Goal: Task Accomplishment & Management: Use online tool/utility

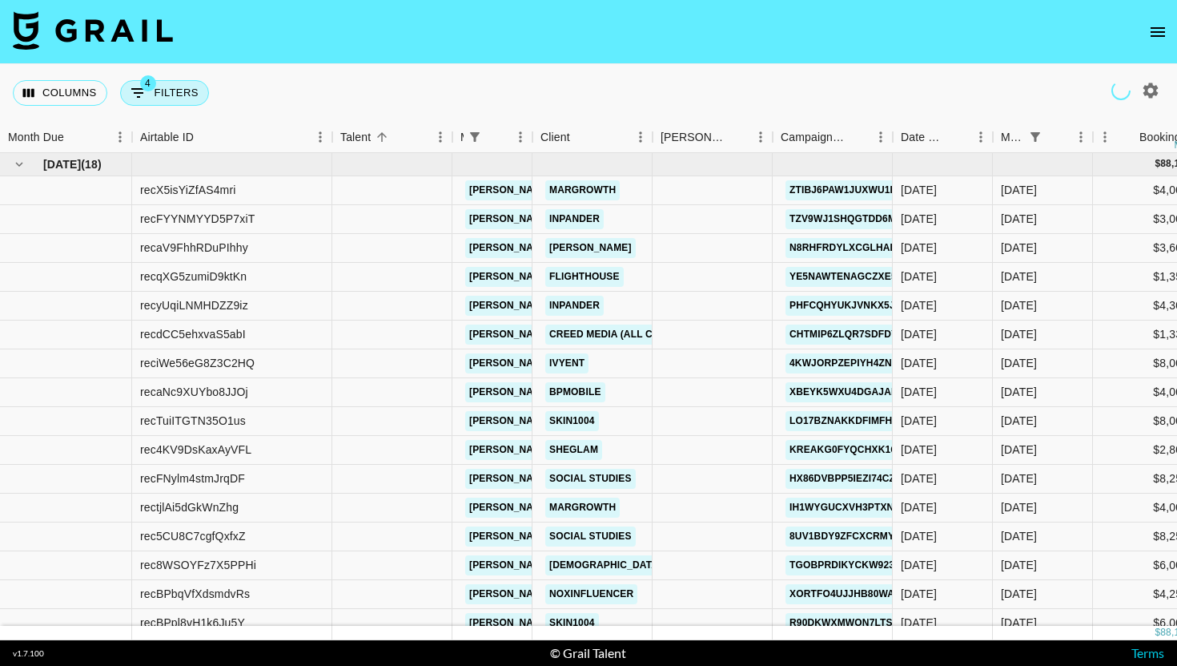
click at [143, 76] on span "4" at bounding box center [148, 83] width 16 height 16
select select "managerIds"
select select "status"
select select "not"
select select "cancelled"
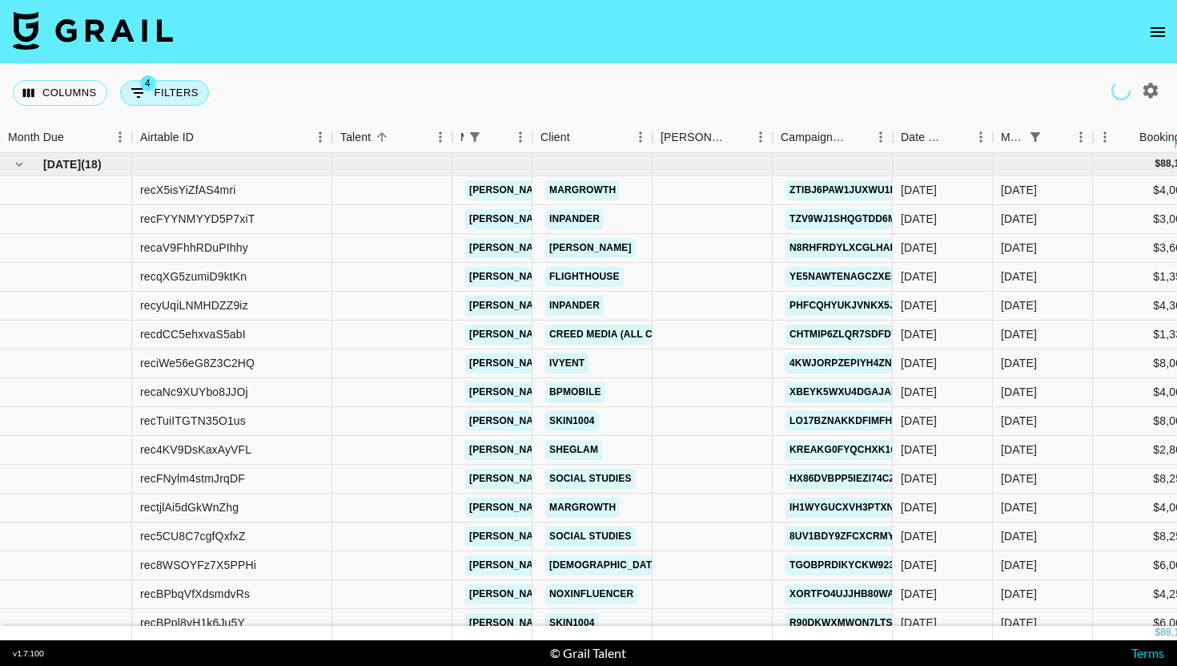
select select "status"
select select "not"
select select "declined"
select select "monthDue2"
select select "[DATE]"
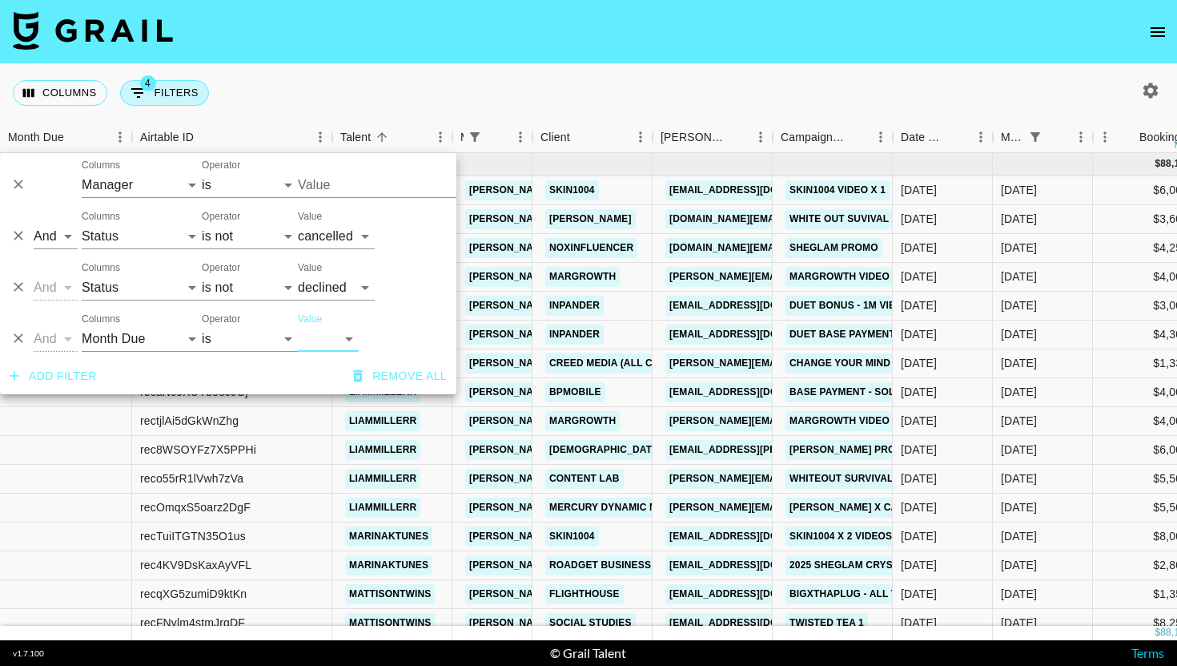
type input "[PERSON_NAME][EMAIL_ADDRESS][DOMAIN_NAME]"
click at [143, 82] on span "4" at bounding box center [148, 83] width 16 height 16
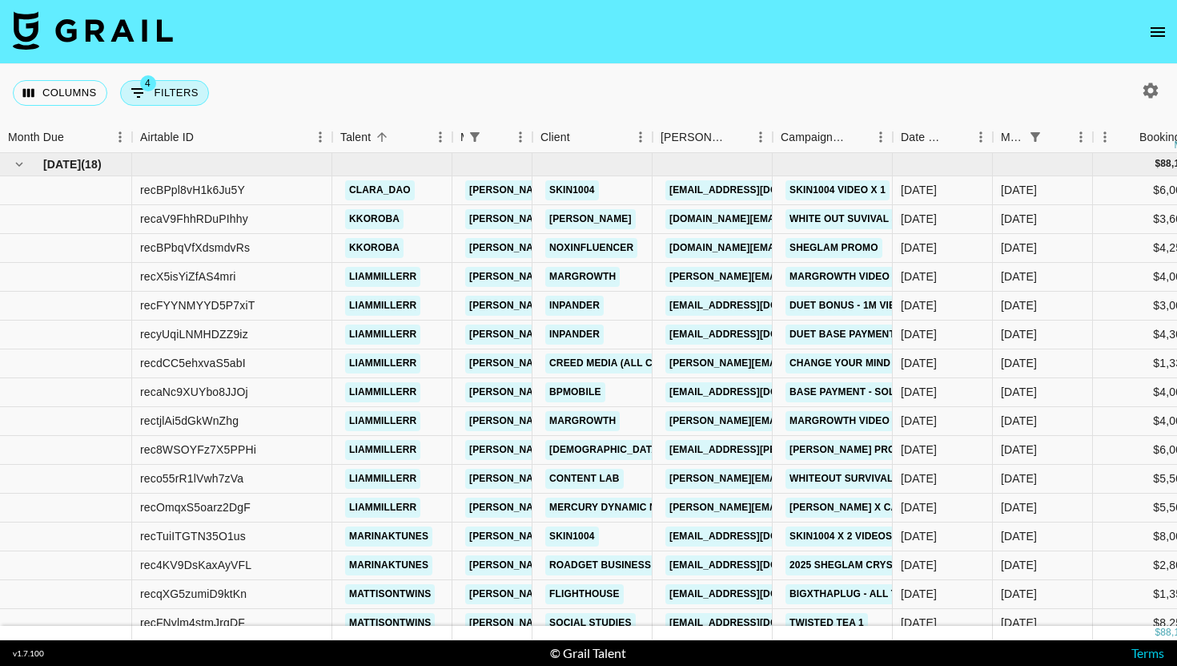
click at [143, 82] on span "4" at bounding box center [148, 83] width 16 height 16
select select "managerIds"
select select "status"
select select "not"
select select "cancelled"
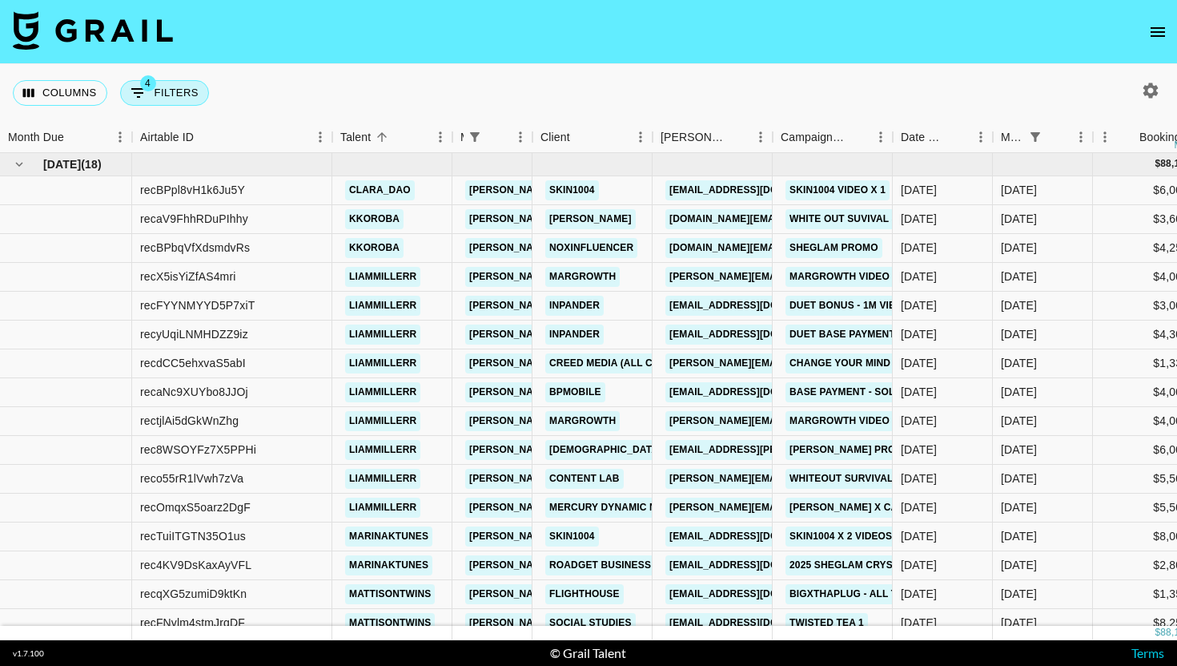
select select "status"
select select "not"
select select "declined"
select select "monthDue2"
select select "[DATE]"
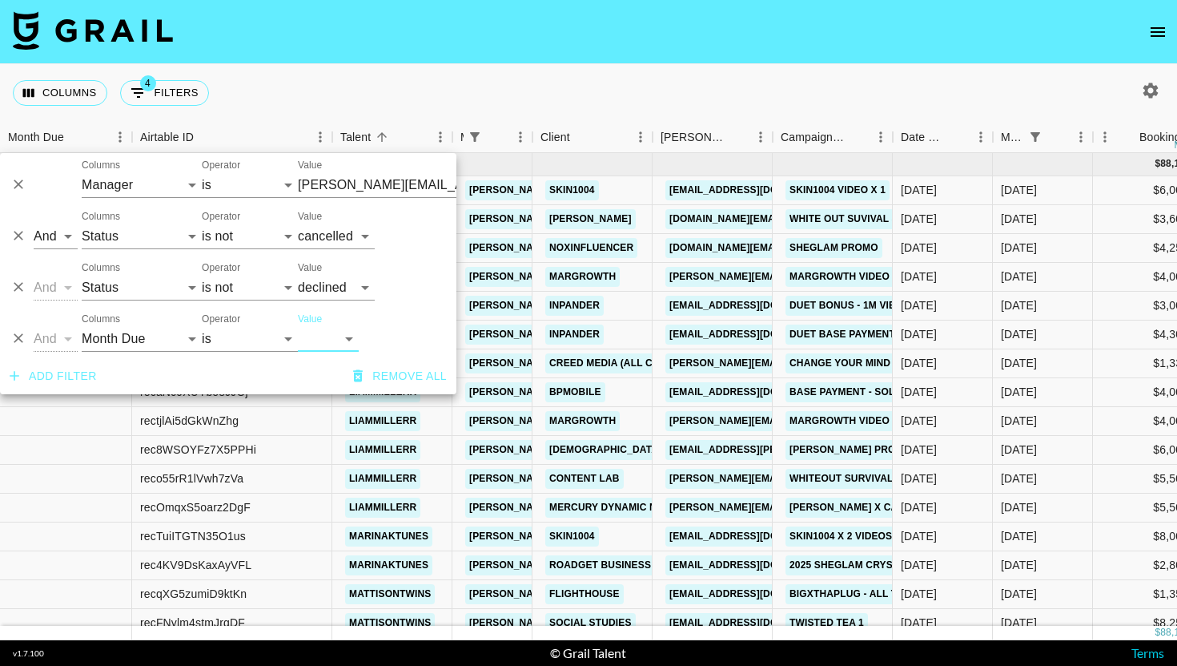
click at [17, 321] on div at bounding box center [18, 331] width 24 height 37
click at [17, 334] on icon "Delete" at bounding box center [18, 338] width 16 height 16
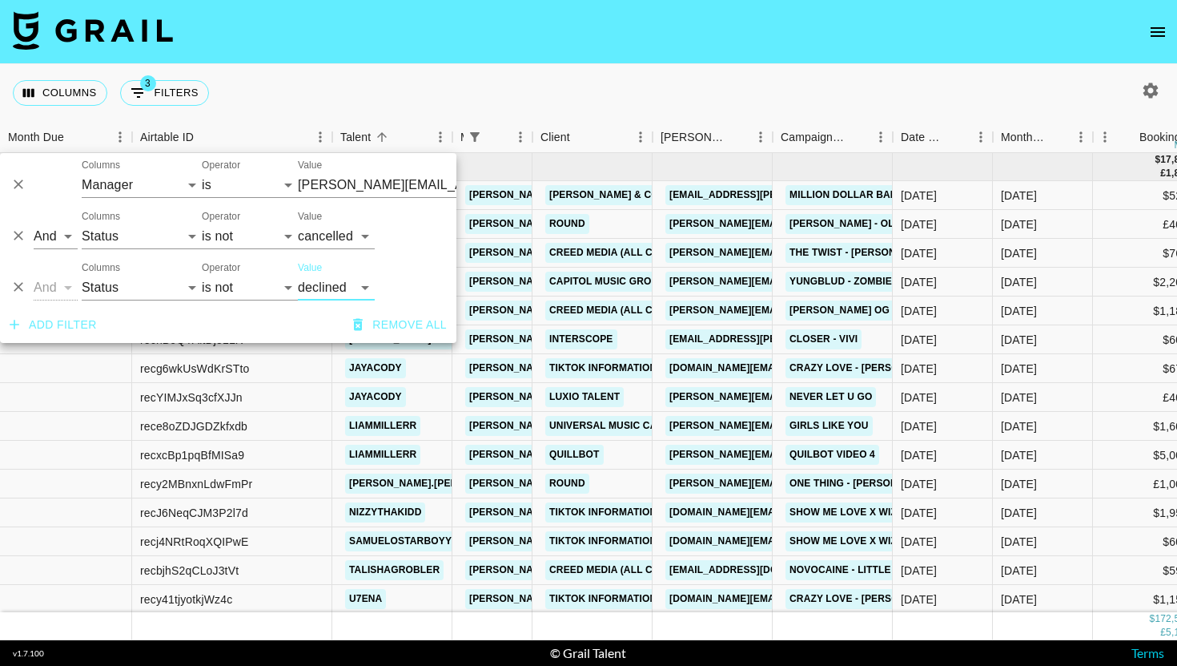
click at [65, 327] on button "Add filter" at bounding box center [53, 325] width 100 height 30
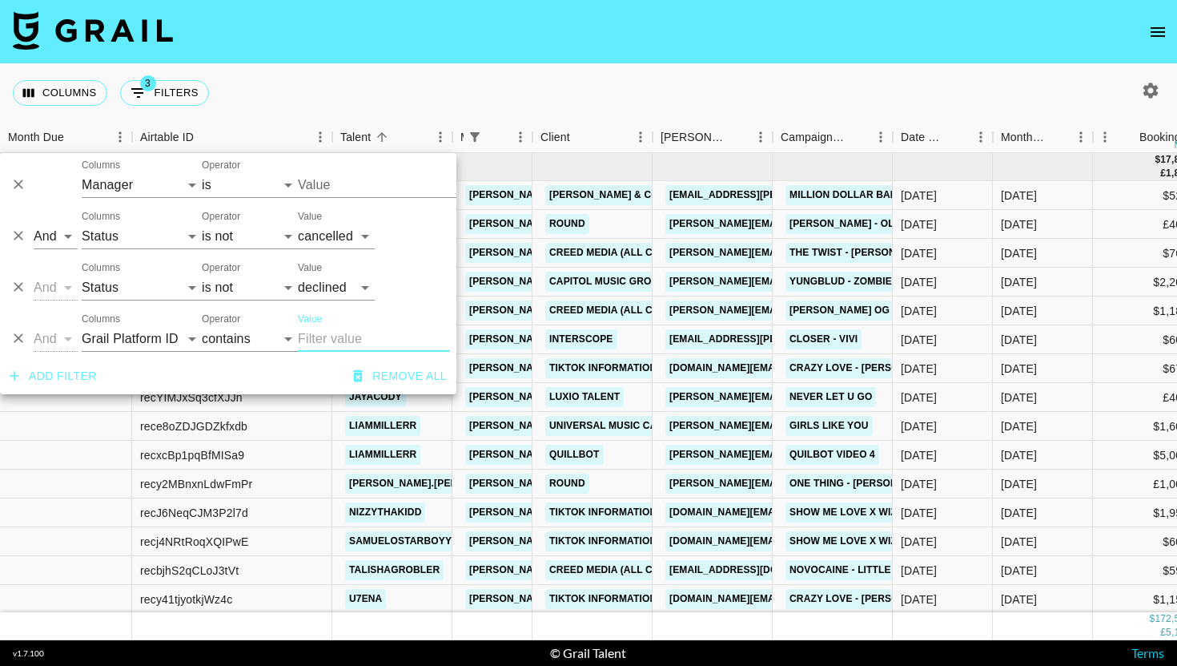
type input "[PERSON_NAME][EMAIL_ADDRESS][DOMAIN_NAME]"
click at [111, 344] on select "Grail Platform ID Airtable ID Talent Manager Client [PERSON_NAME] Campaign (Typ…" at bounding box center [142, 339] width 120 height 26
select select "talentName"
click at [320, 330] on input "Value" at bounding box center [374, 339] width 152 height 26
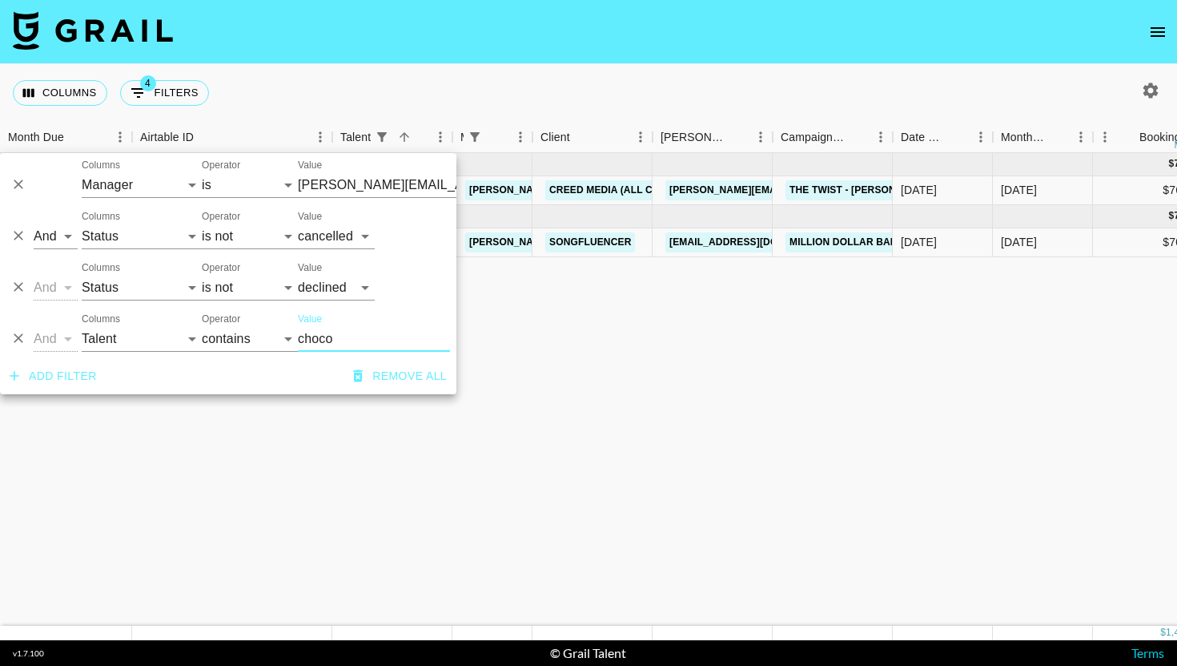
type input "choco"
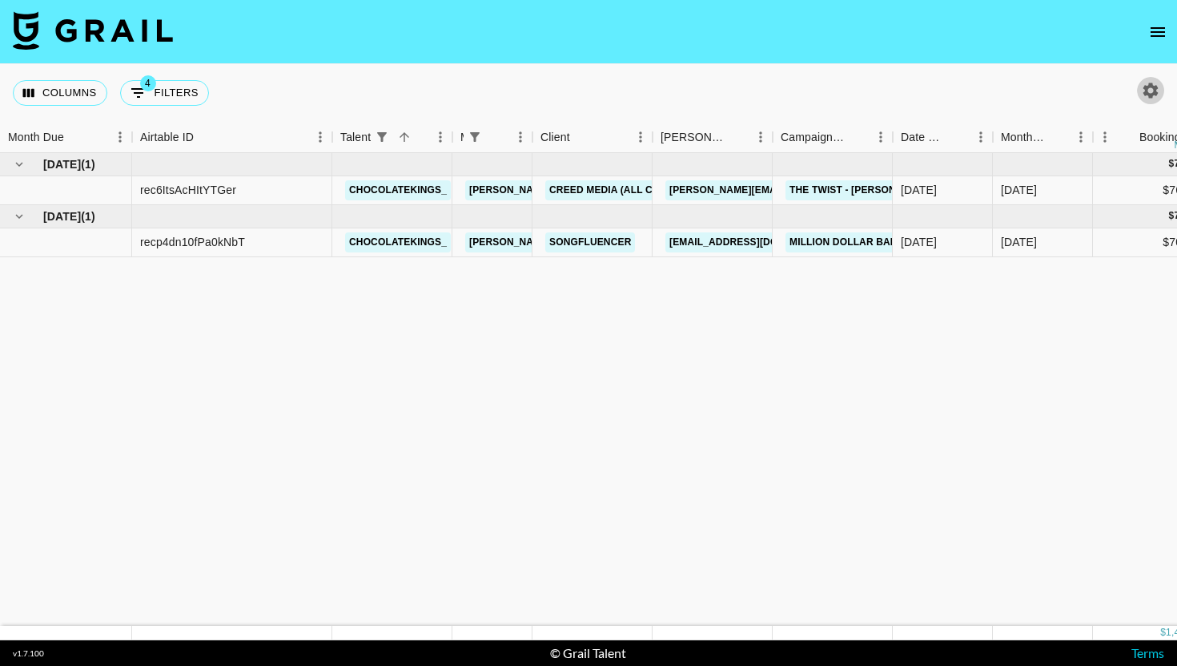
click at [1155, 90] on icon "button" at bounding box center [1151, 89] width 15 height 15
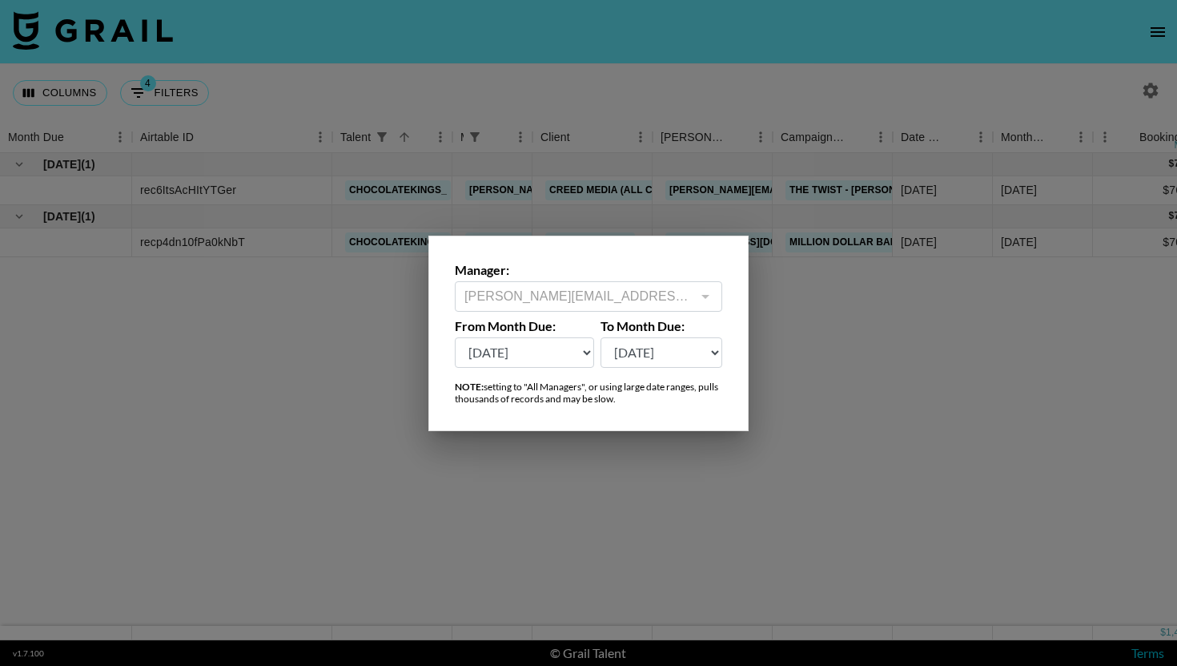
click at [533, 349] on select "[DATE] Aug '[DATE] Jun '[DATE] Apr '[DATE] Feb '[DATE] Dec '[DATE] Oct '[DATE] …" at bounding box center [524, 352] width 139 height 30
select select "[DATE]"
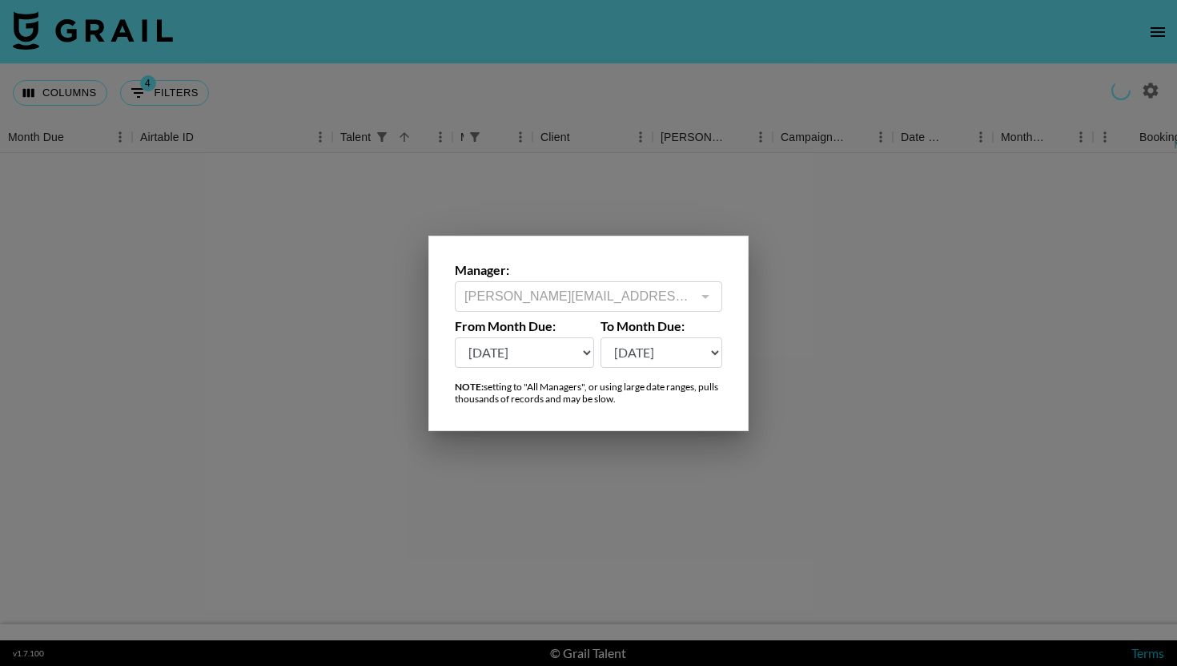
click at [760, 489] on div at bounding box center [588, 333] width 1177 height 666
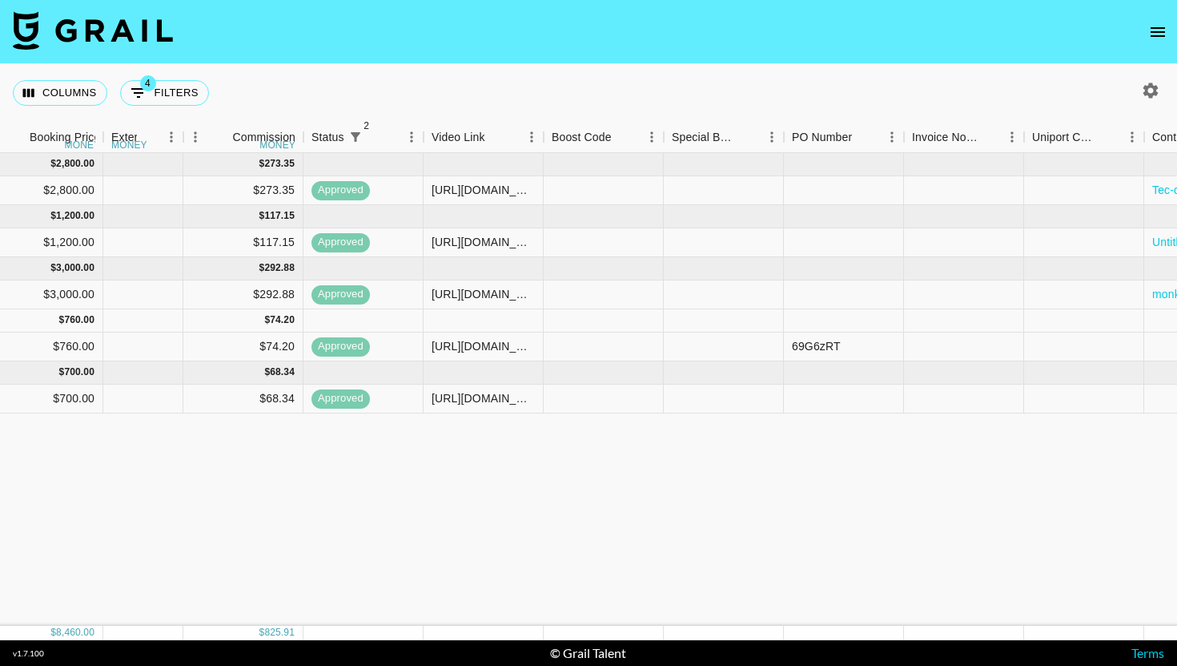
scroll to position [0, 1451]
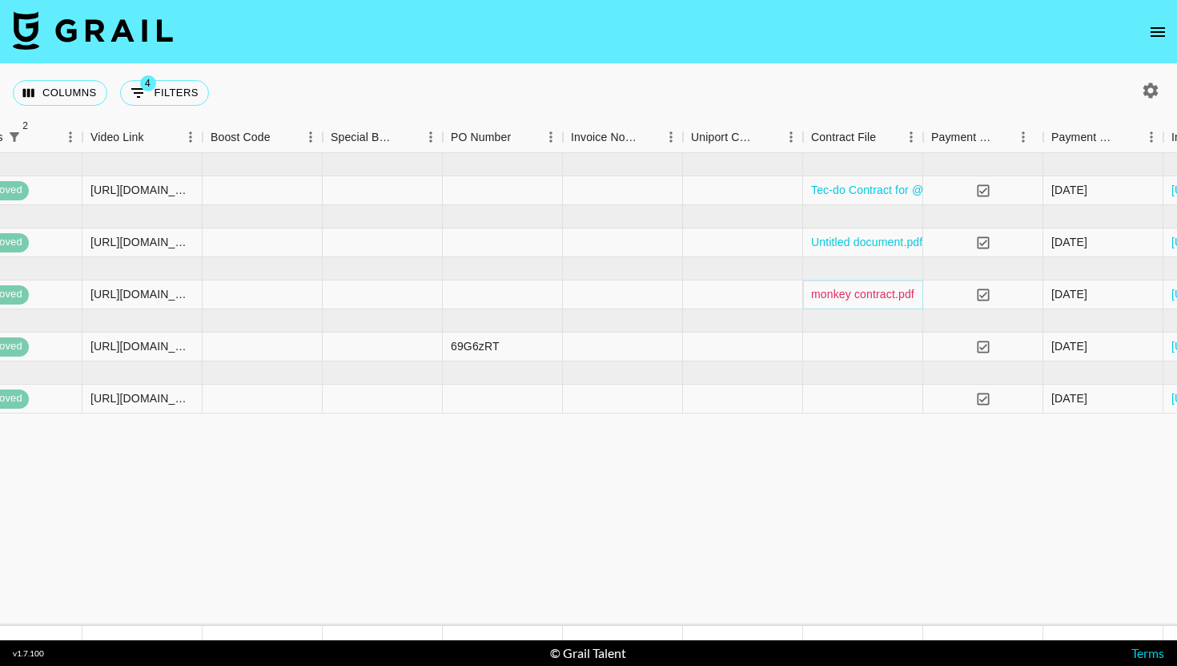
click at [835, 290] on link "monkey contract.pdf" at bounding box center [862, 294] width 103 height 16
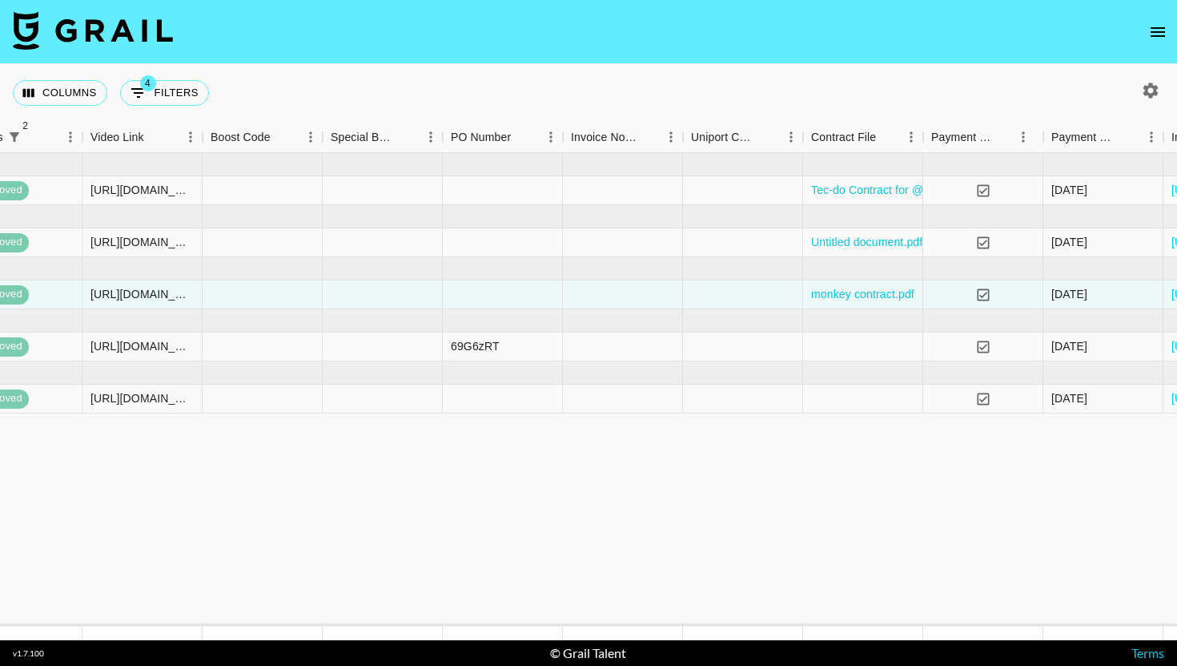
click at [181, 115] on div "Columns 4 Filters + Booking" at bounding box center [114, 93] width 203 height 58
click at [181, 107] on div "Columns 4 Filters + Booking" at bounding box center [114, 93] width 203 height 58
click at [192, 91] on button "4 Filters" at bounding box center [164, 93] width 89 height 26
select select "managerIds"
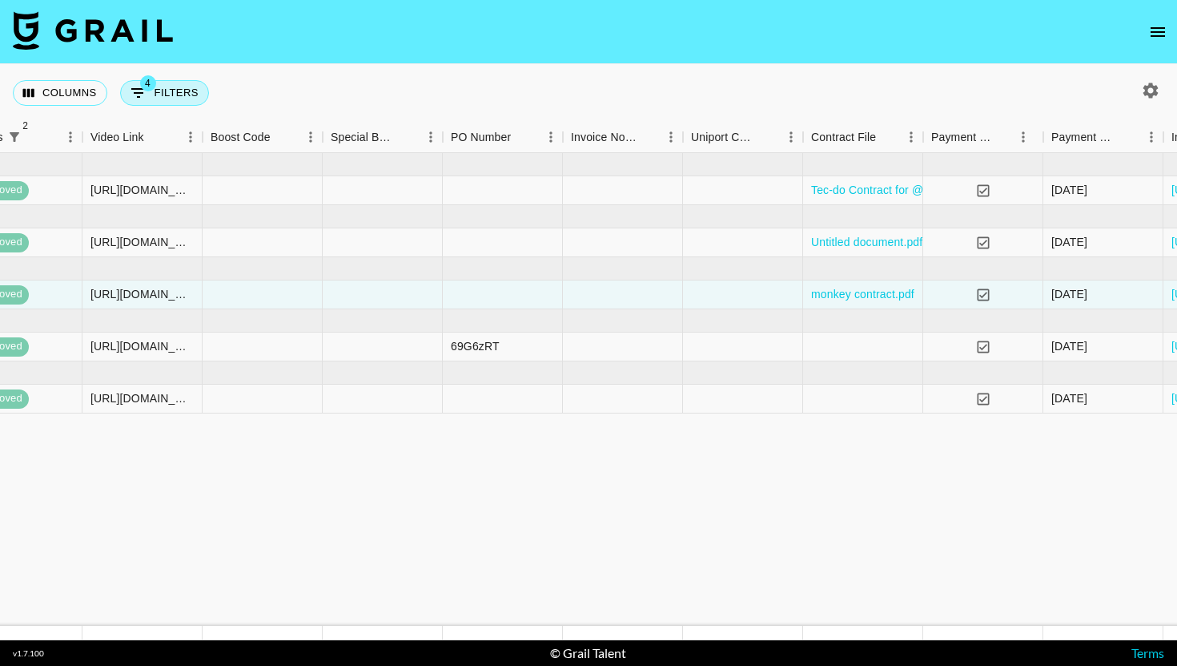
select select "status"
select select "not"
select select "cancelled"
select select "status"
select select "not"
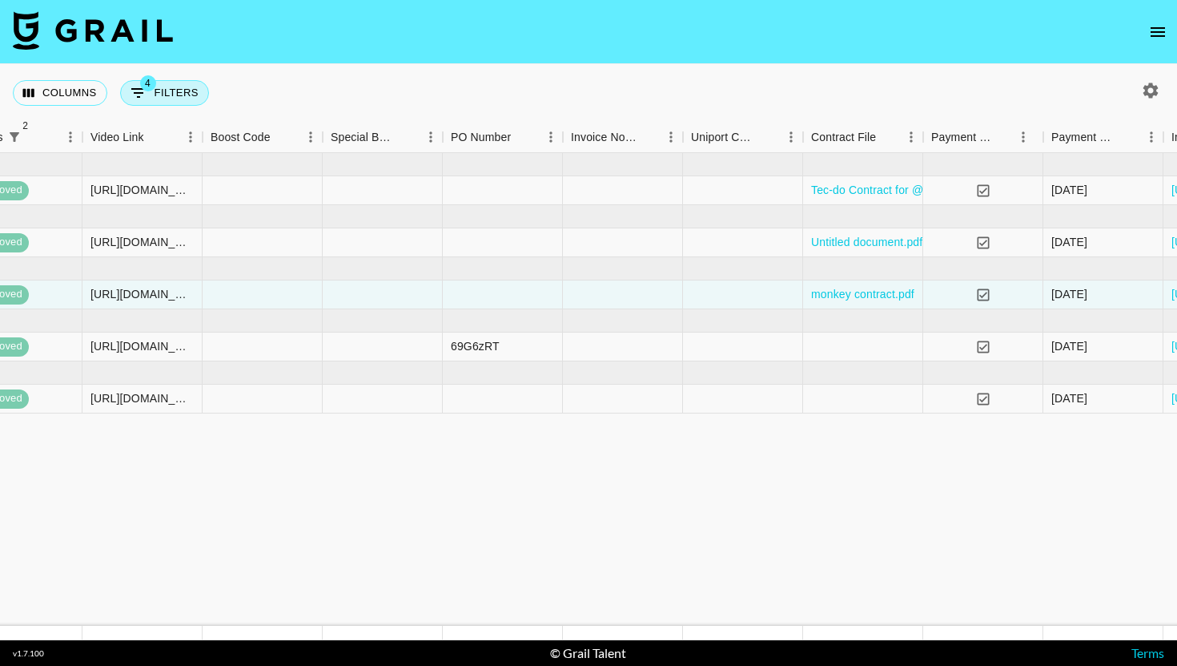
select select "declined"
select select "talentName"
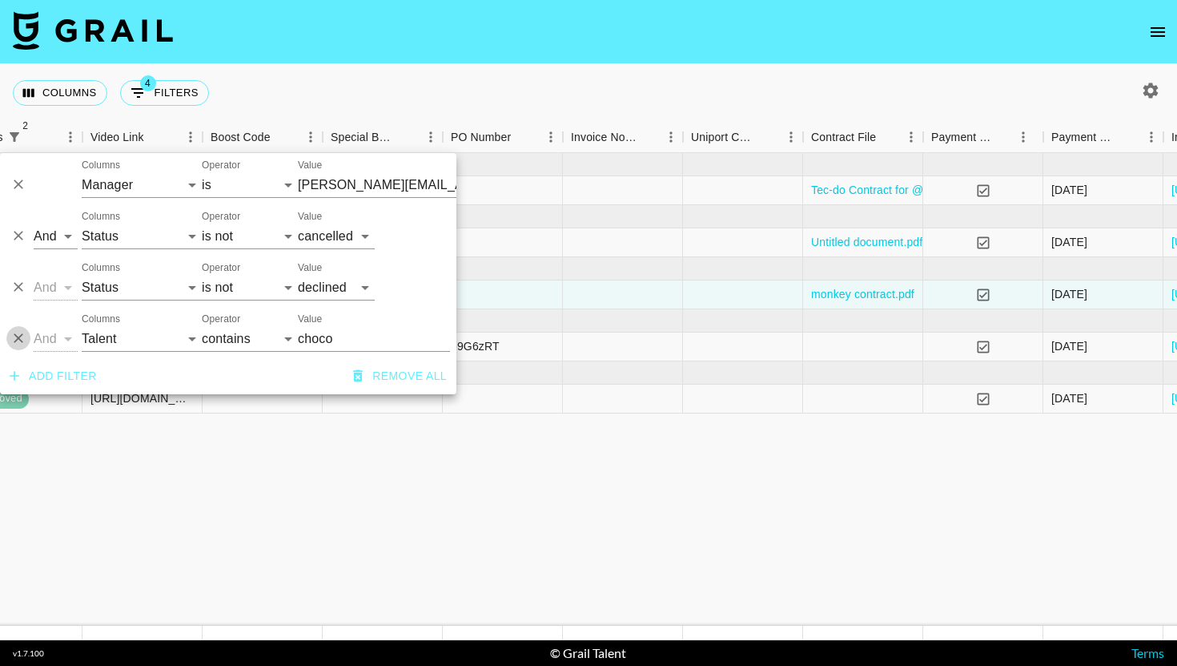
click at [21, 336] on icon "Delete" at bounding box center [18, 338] width 16 height 16
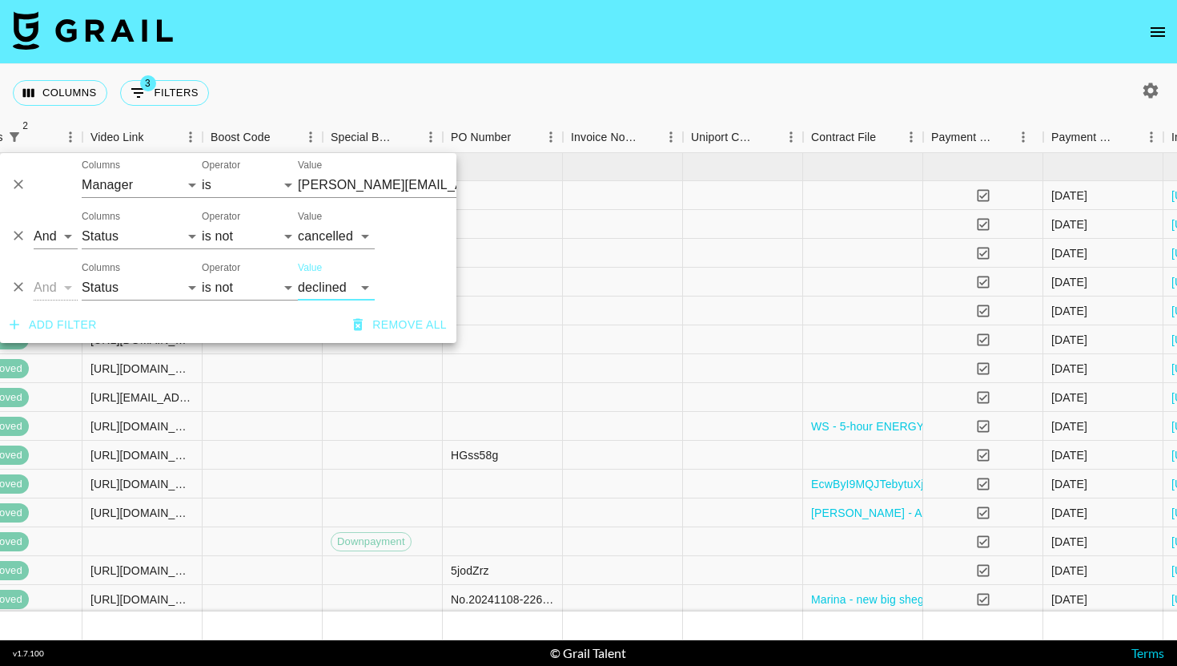
click at [50, 333] on button "Add filter" at bounding box center [53, 325] width 100 height 30
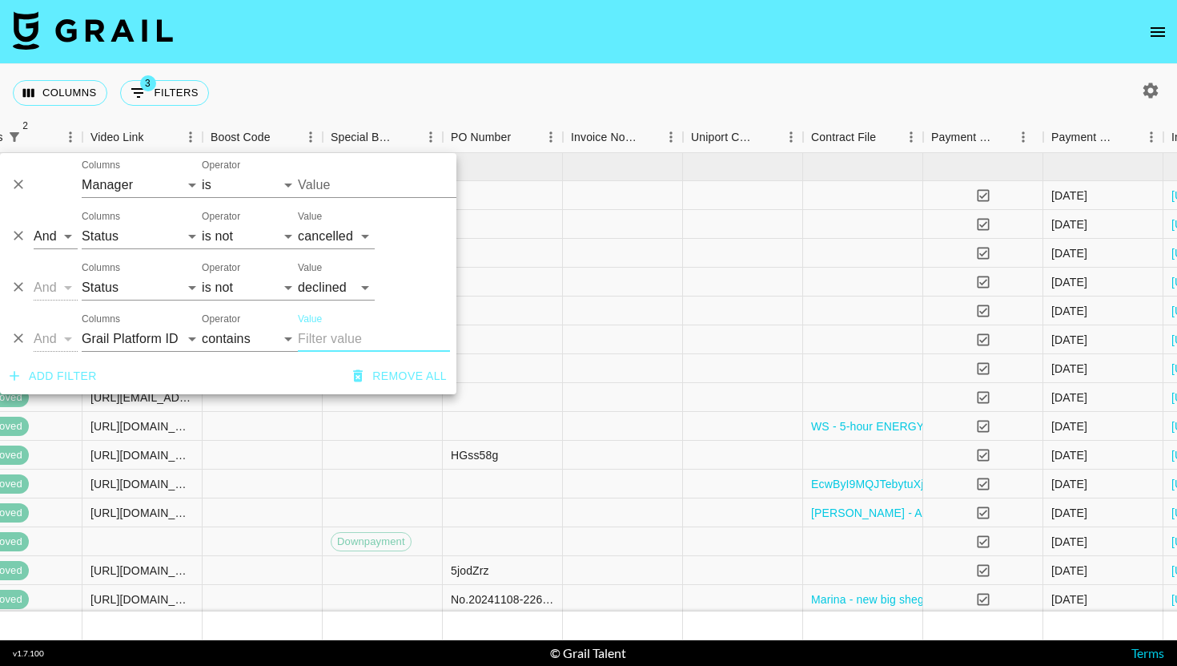
type input "[PERSON_NAME][EMAIL_ADDRESS][DOMAIN_NAME]"
click at [145, 348] on select "Grail Platform ID Airtable ID Talent Manager Client [PERSON_NAME] Campaign (Typ…" at bounding box center [142, 339] width 120 height 26
select select "monthDue2"
select select "is"
click at [320, 330] on select "[DATE] Aug '[DATE] Jun '[DATE] Apr '[DATE] Feb '[DATE] Dec '[DATE] Oct '[DATE] …" at bounding box center [328, 339] width 61 height 26
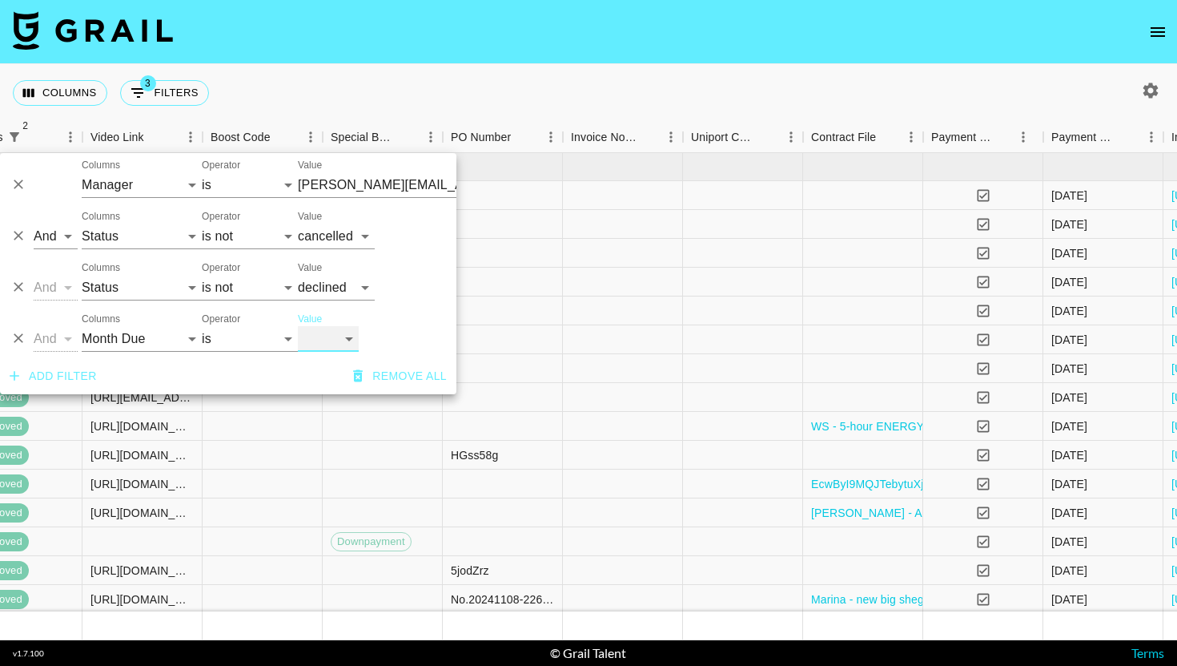
select select "[DATE]"
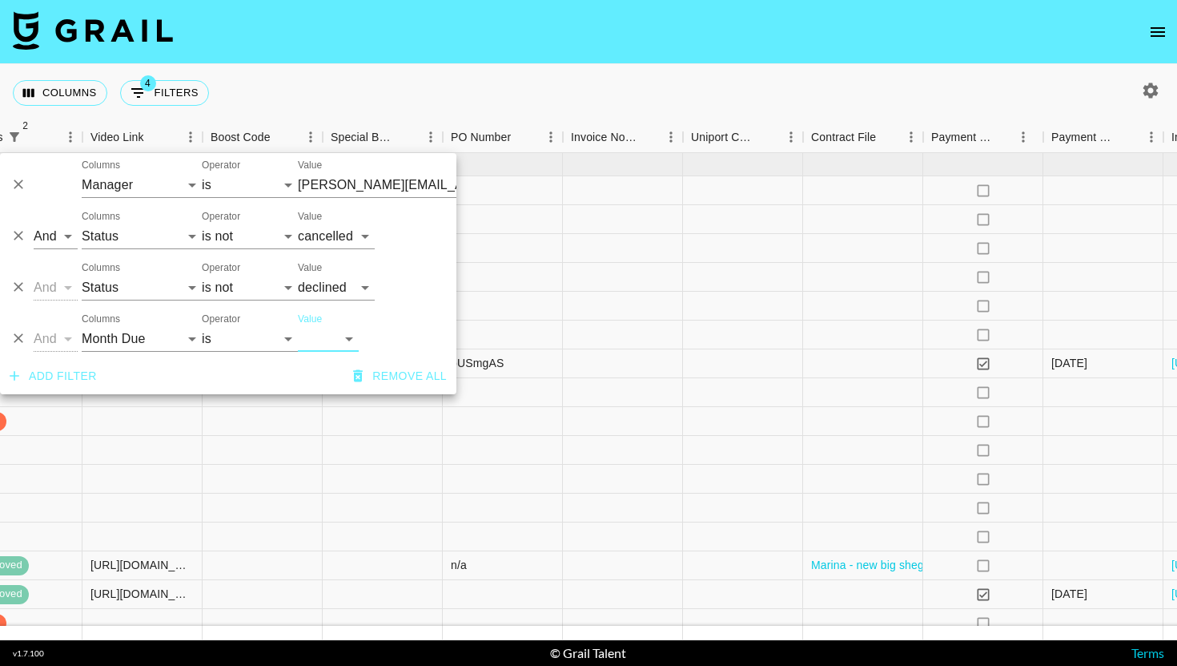
click at [617, 40] on nav at bounding box center [588, 32] width 1177 height 64
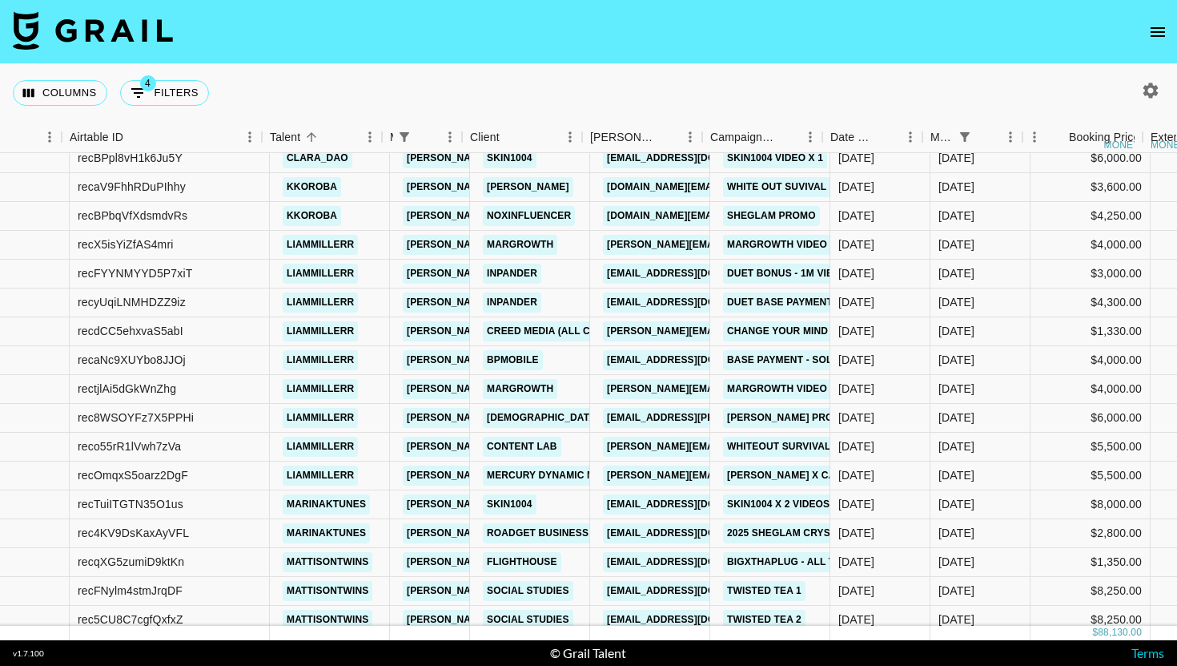
scroll to position [32, 81]
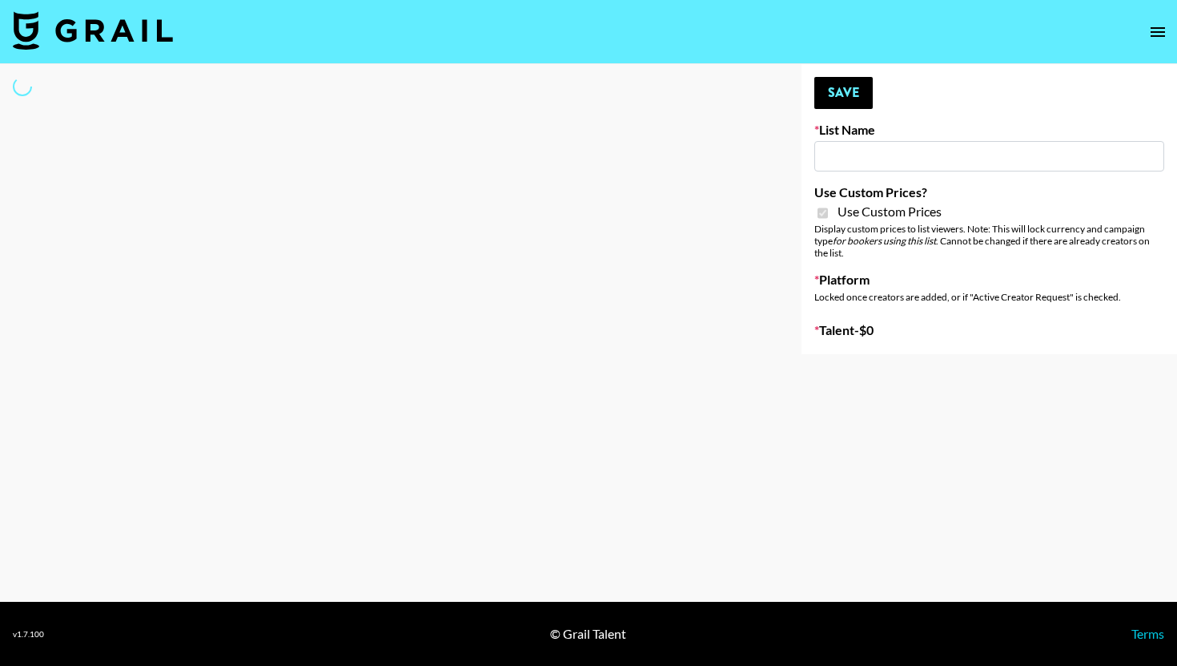
type input "Wavytalk ([DATE])"
checkbox input "true"
select select "Brand"
